Goal: Navigation & Orientation: Find specific page/section

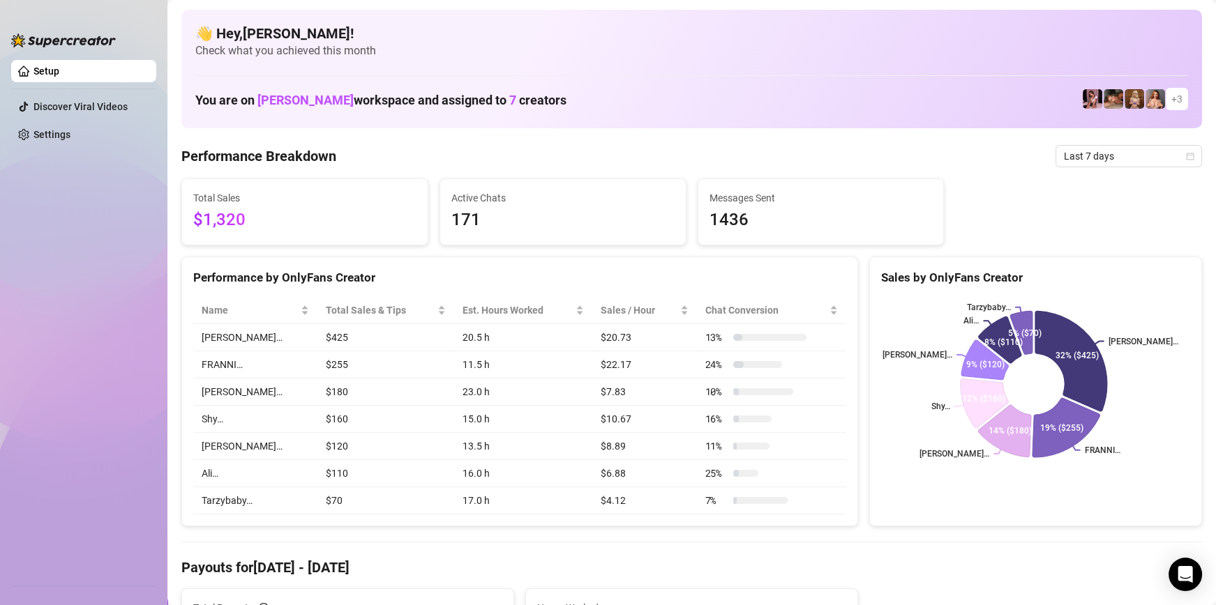
click at [1069, 75] on div at bounding box center [691, 75] width 993 height 1
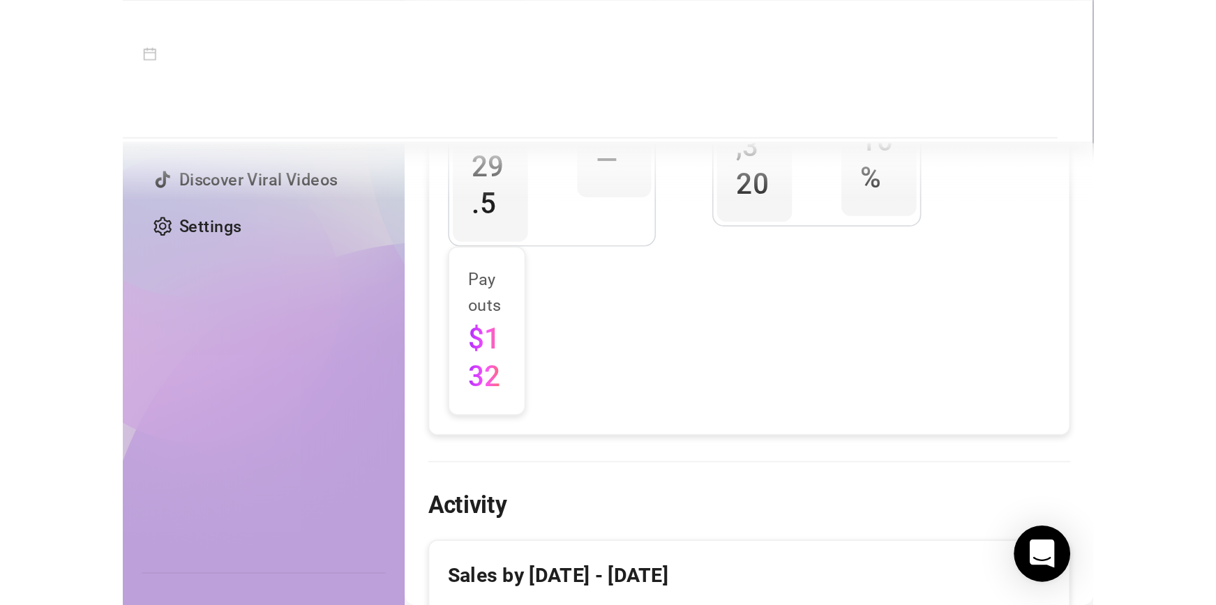
scroll to position [697, 0]
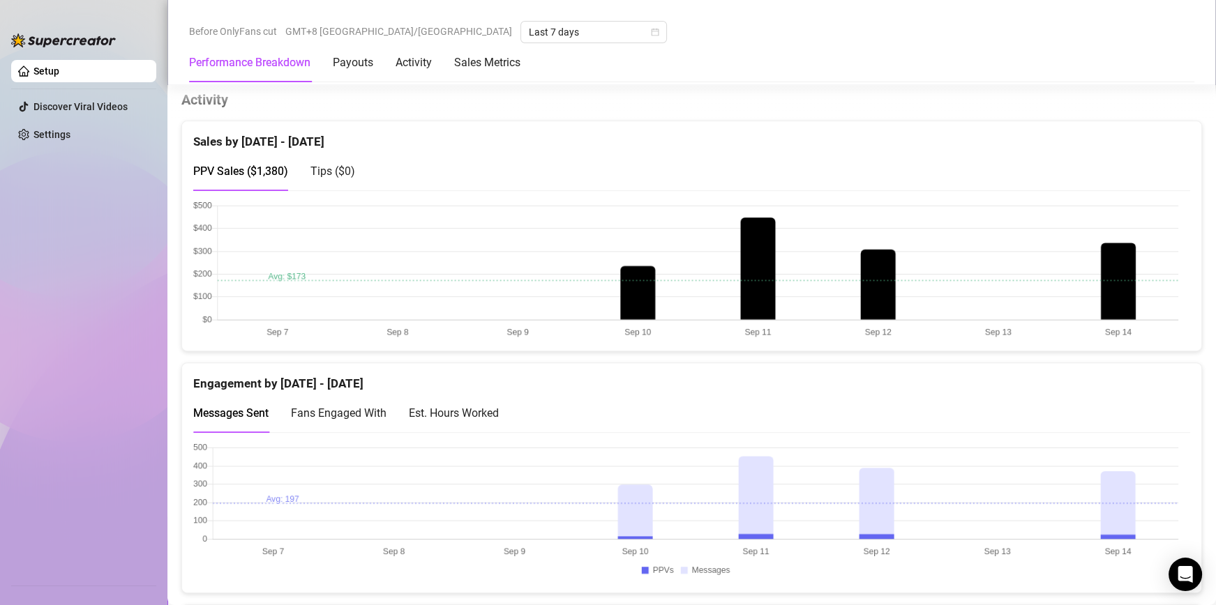
scroll to position [558, 0]
